Goal: Information Seeking & Learning: Understand process/instructions

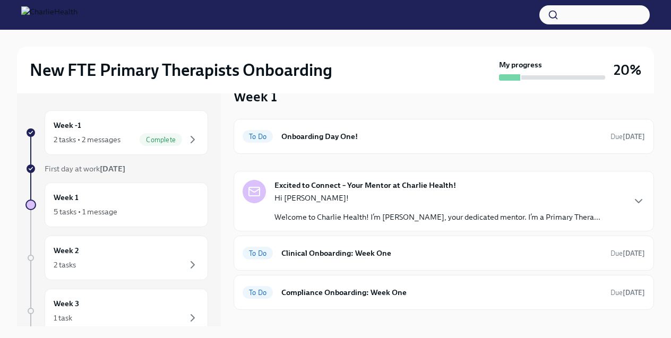
scroll to position [40, 0]
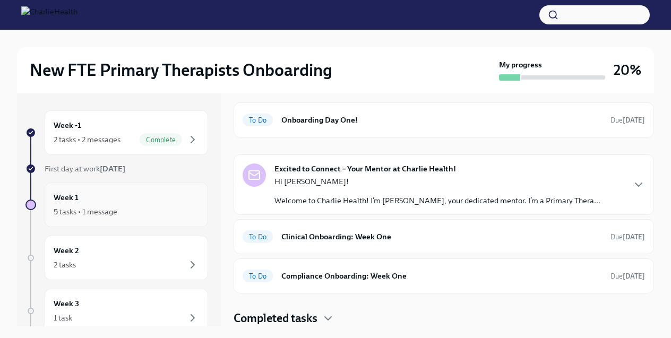
click at [174, 213] on div "5 tasks • 1 message" at bounding box center [126, 211] width 145 height 13
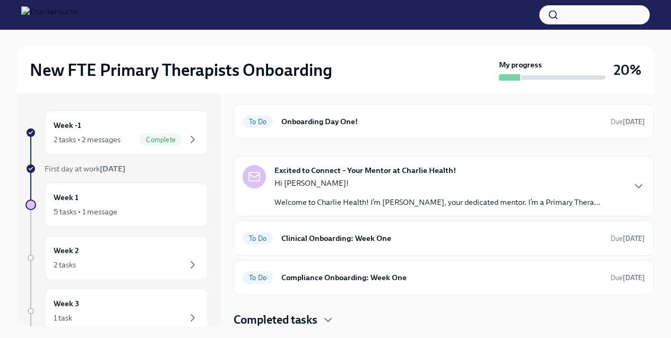
scroll to position [40, 0]
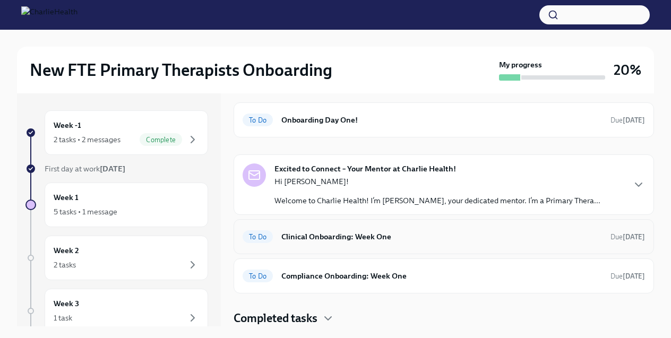
click at [288, 240] on h6 "Clinical Onboarding: Week One" at bounding box center [441, 237] width 320 height 12
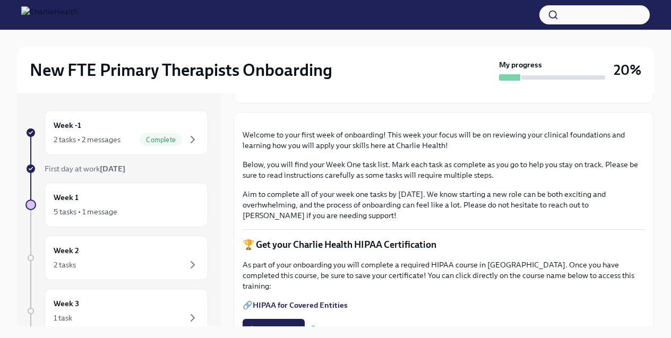
scroll to position [112, 0]
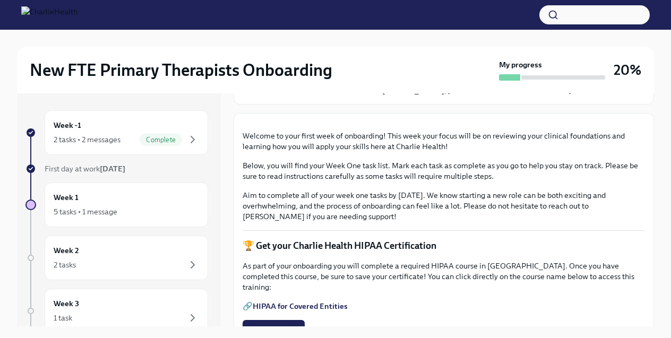
click at [297, 122] on button "Zoom image" at bounding box center [443, 122] width 402 height 0
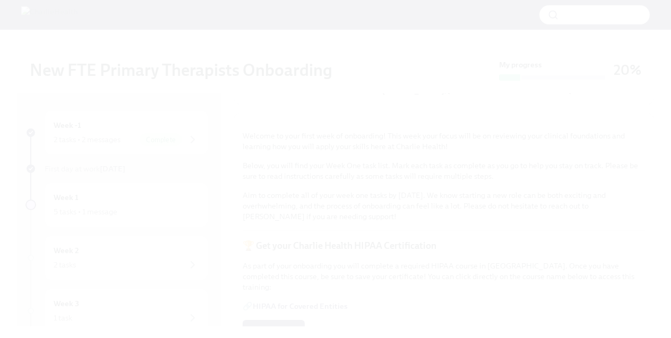
click at [297, 193] on button "Unzoom image" at bounding box center [335, 169] width 671 height 338
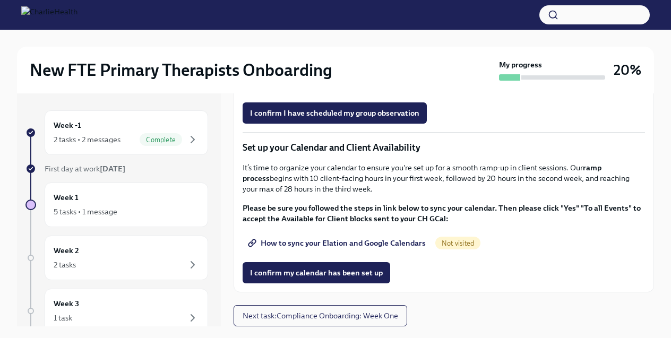
scroll to position [1, 0]
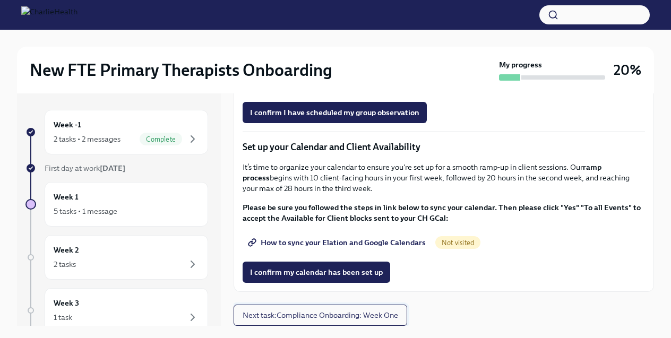
click at [294, 313] on span "Next task : Compliance Onboarding: Week One" at bounding box center [319, 315] width 155 height 11
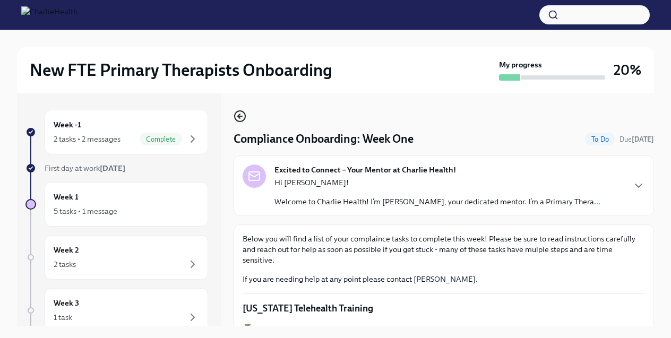
click at [241, 117] on icon "button" at bounding box center [239, 116] width 13 height 13
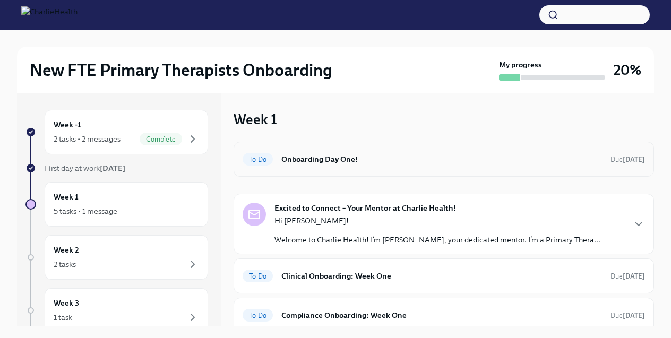
click at [316, 163] on h6 "Onboarding Day One!" at bounding box center [441, 159] width 320 height 12
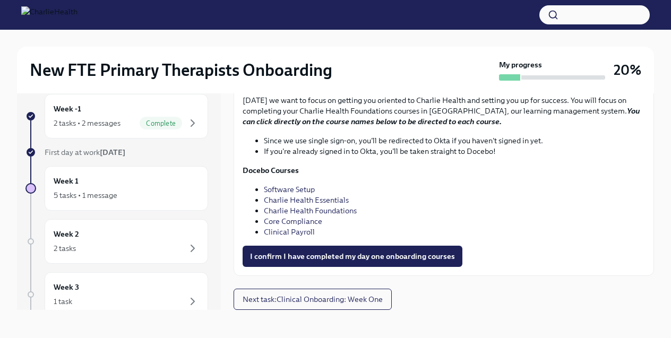
scroll to position [18, 0]
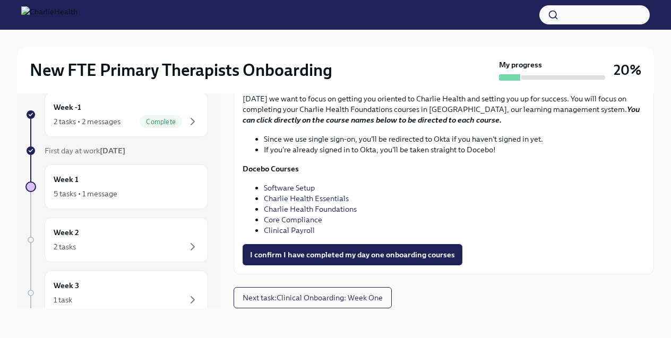
click at [263, 171] on strong "Docebo Courses" at bounding box center [270, 169] width 56 height 10
click at [280, 218] on link "Core Compliance" at bounding box center [293, 220] width 58 height 10
